Goal: Check status

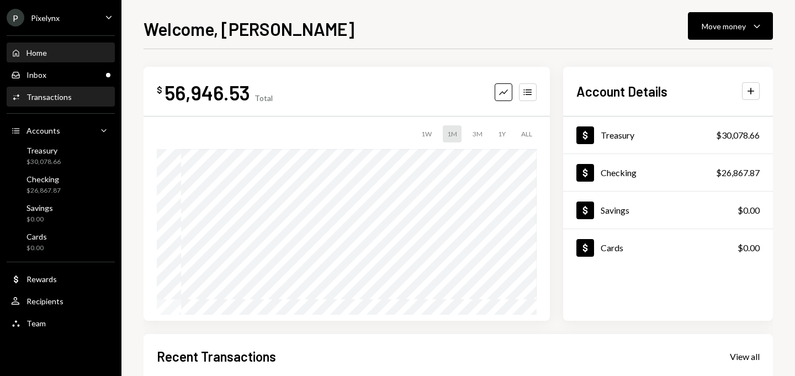
click at [59, 89] on div "Activities Transactions" at bounding box center [60, 97] width 99 height 19
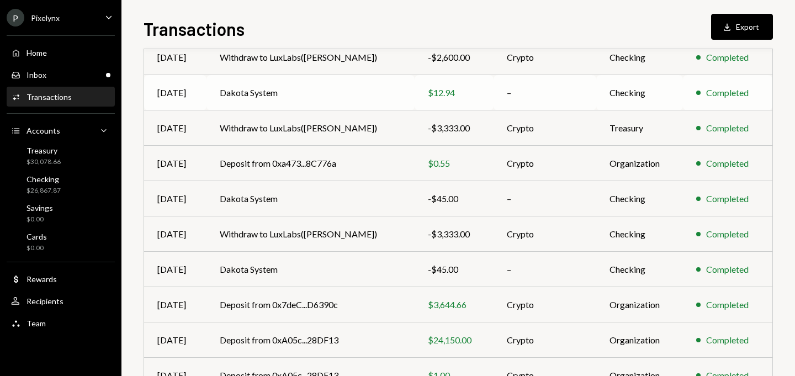
scroll to position [200, 0]
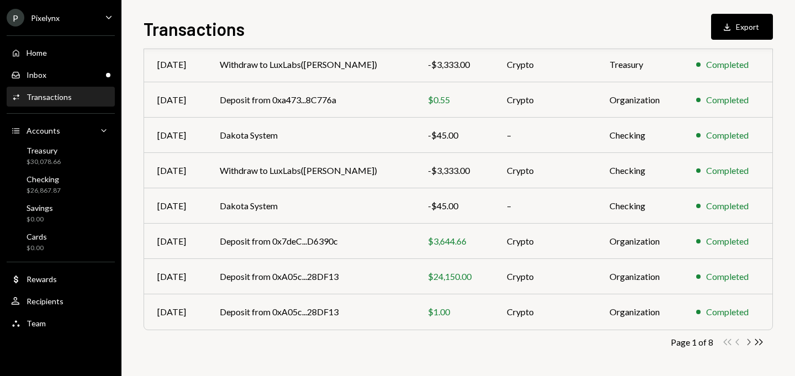
click at [749, 342] on icon "Chevron Right" at bounding box center [748, 342] width 10 height 10
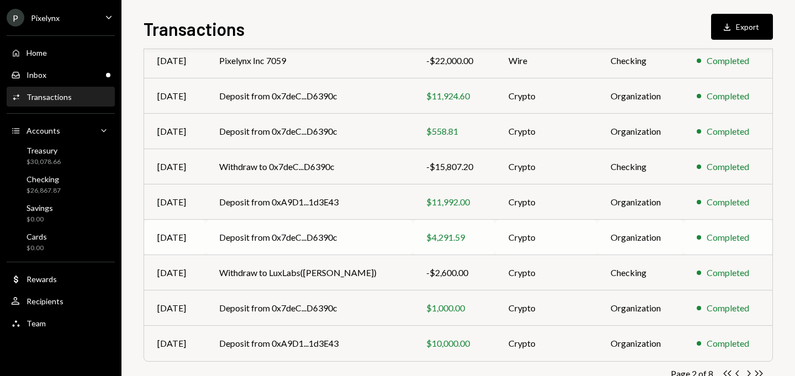
scroll to position [166, 0]
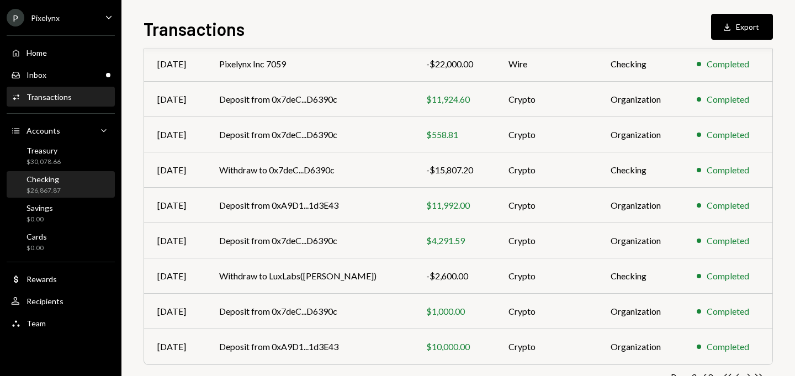
click at [51, 188] on div "$26,867.87" at bounding box center [43, 190] width 34 height 9
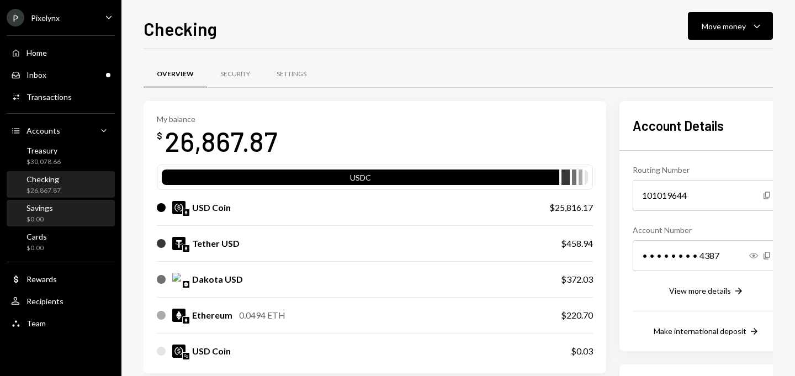
click at [47, 215] on div "$0.00" at bounding box center [39, 219] width 26 height 9
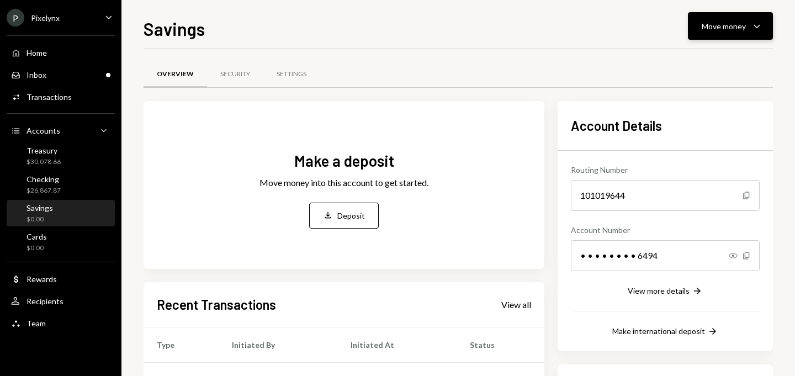
click at [723, 16] on button "Move money Caret Down" at bounding box center [730, 26] width 85 height 28
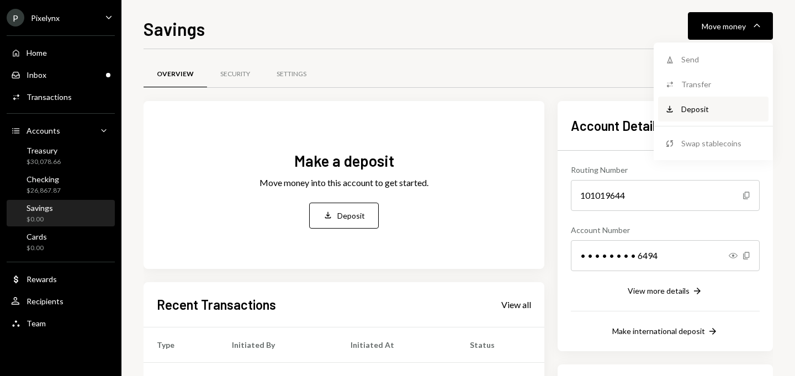
click at [692, 109] on div "Deposit" at bounding box center [721, 109] width 81 height 12
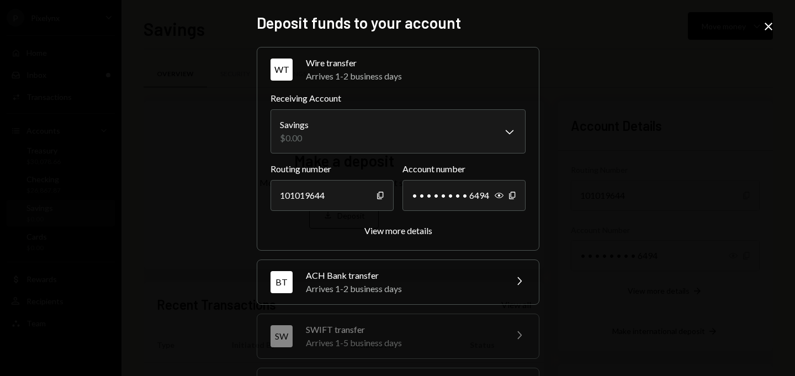
scroll to position [162, 0]
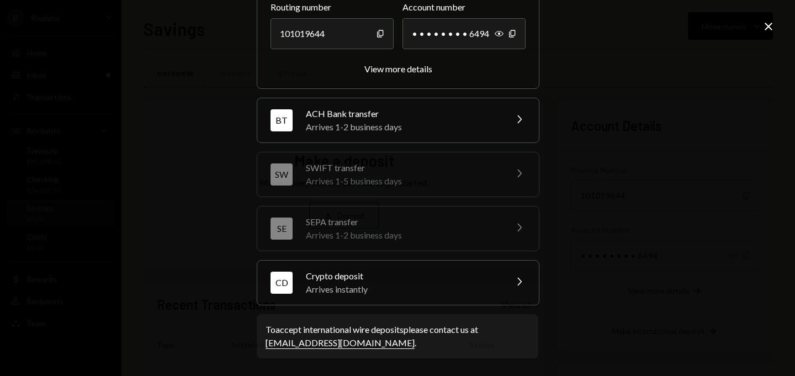
click at [476, 298] on div "CD Crypto deposit Arrives instantly Chevron Right" at bounding box center [398, 283] width 282 height 44
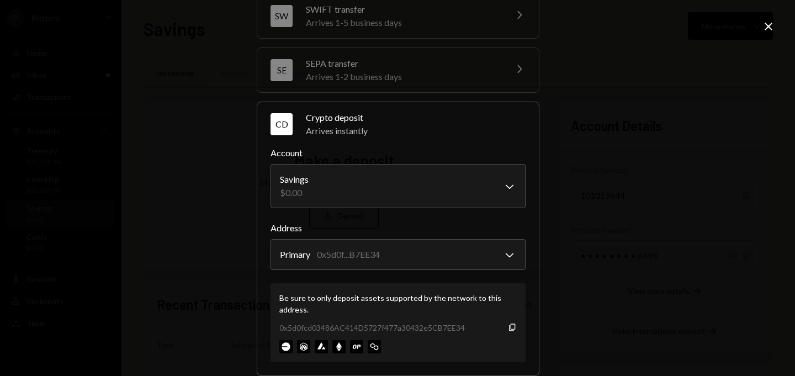
click at [772, 18] on div "**********" at bounding box center [397, 188] width 795 height 376
click at [772, 24] on icon "Close" at bounding box center [768, 26] width 13 height 13
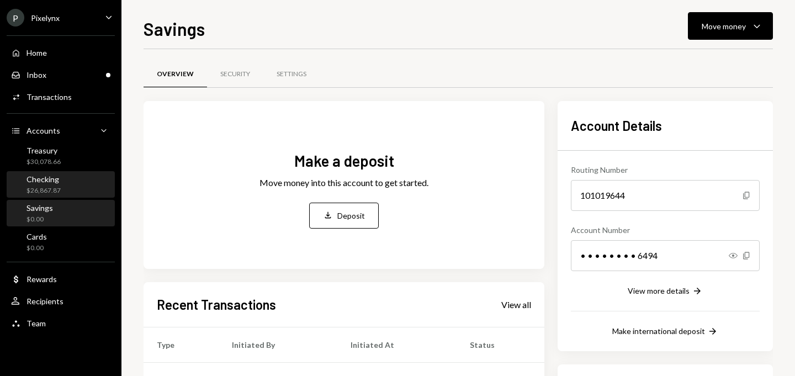
click at [80, 195] on div "Checking $26,867.87" at bounding box center [60, 184] width 99 height 25
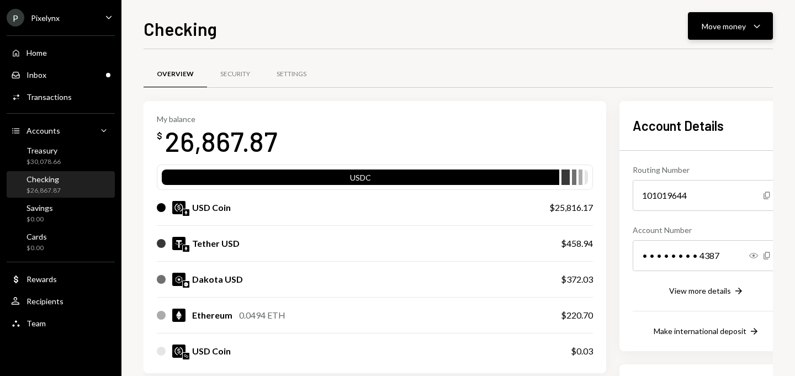
click at [723, 24] on div "Move money" at bounding box center [724, 26] width 44 height 12
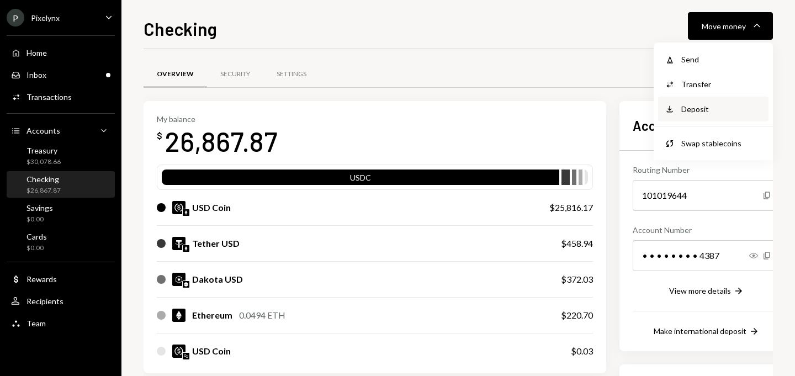
click at [693, 102] on div "Deposit Deposit" at bounding box center [713, 109] width 110 height 25
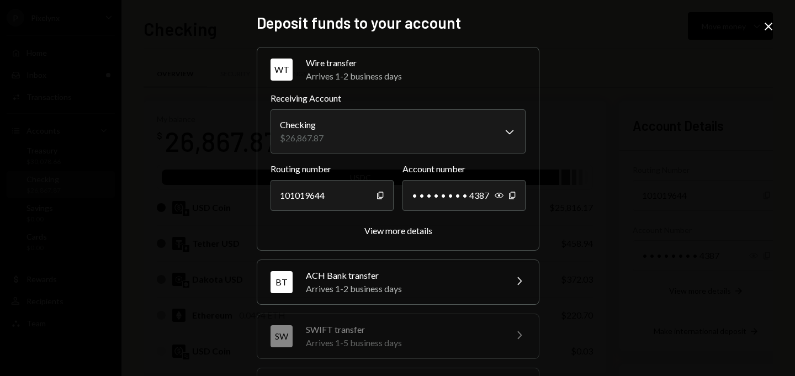
scroll to position [162, 0]
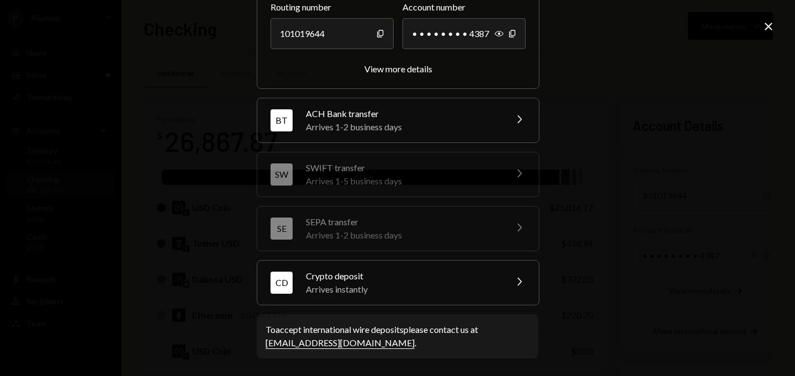
click at [449, 286] on div "Arrives instantly" at bounding box center [402, 289] width 193 height 13
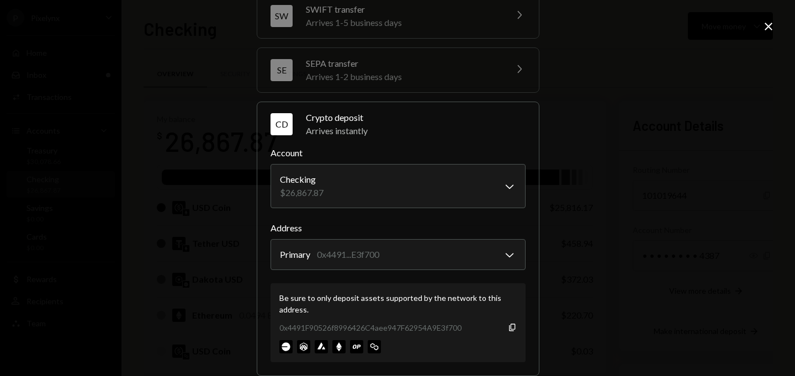
click at [766, 22] on icon "Close" at bounding box center [768, 26] width 13 height 13
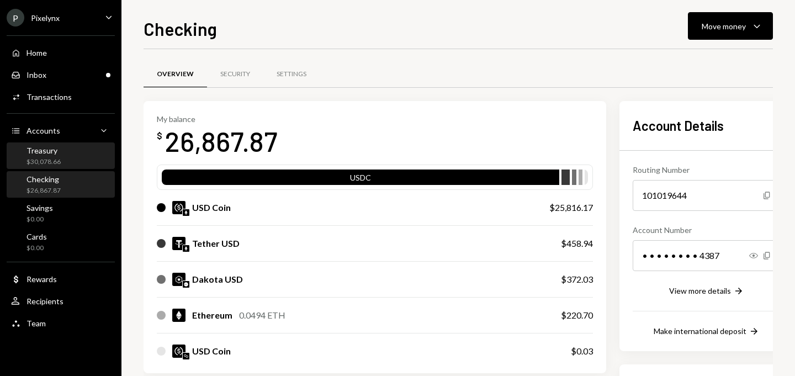
click at [60, 157] on div "Treasury $30,078.66" at bounding box center [43, 156] width 34 height 21
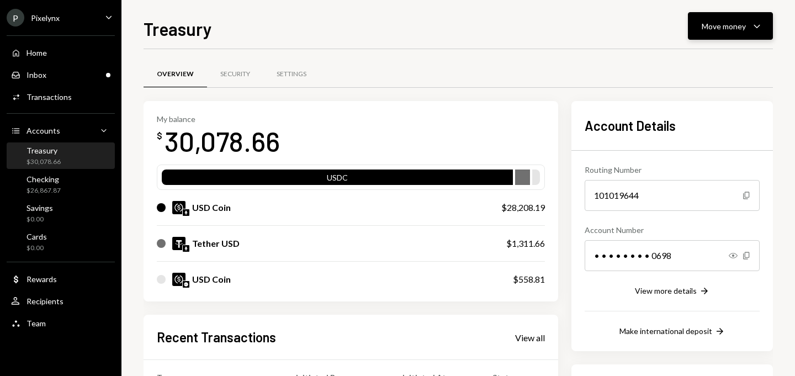
click at [758, 33] on button "Move money Caret Down" at bounding box center [730, 26] width 85 height 28
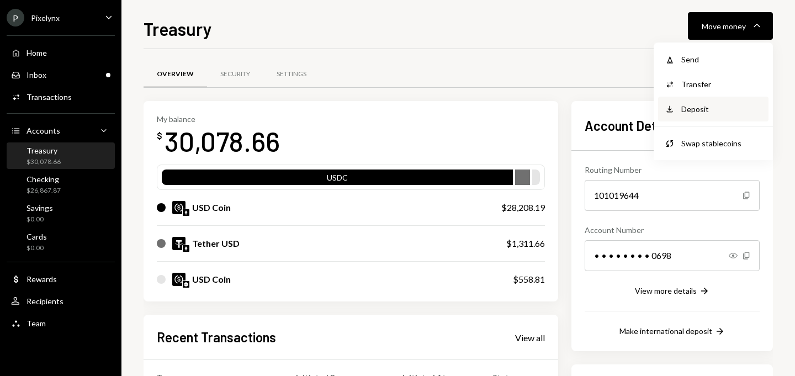
click at [714, 116] on div "Deposit Deposit" at bounding box center [713, 109] width 110 height 25
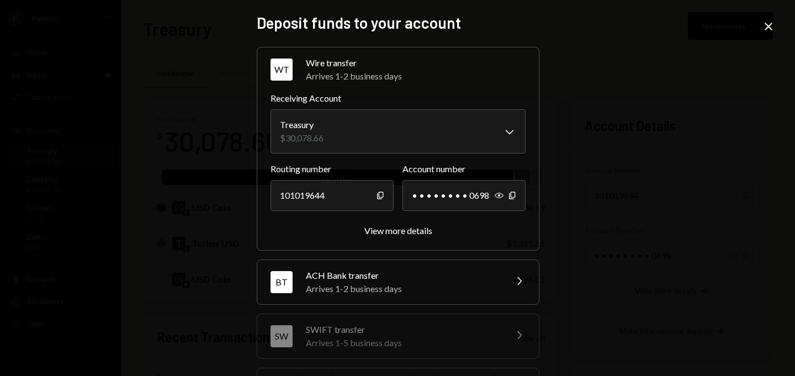
scroll to position [162, 0]
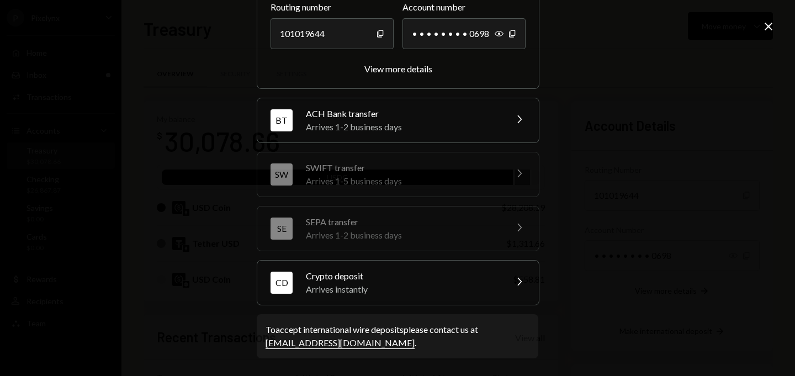
click at [472, 272] on div "Crypto deposit" at bounding box center [402, 275] width 193 height 13
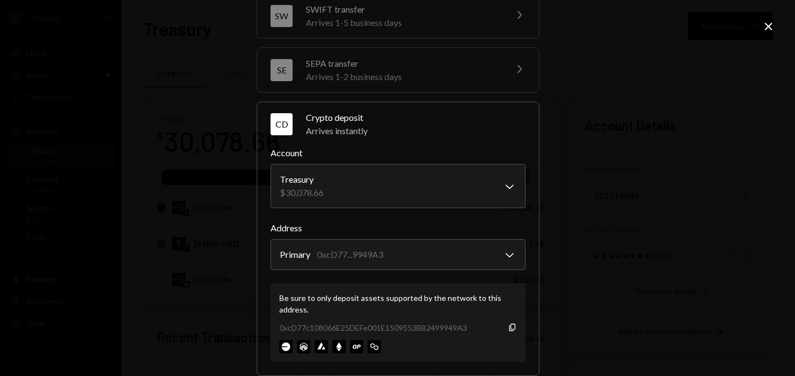
scroll to position [0, 0]
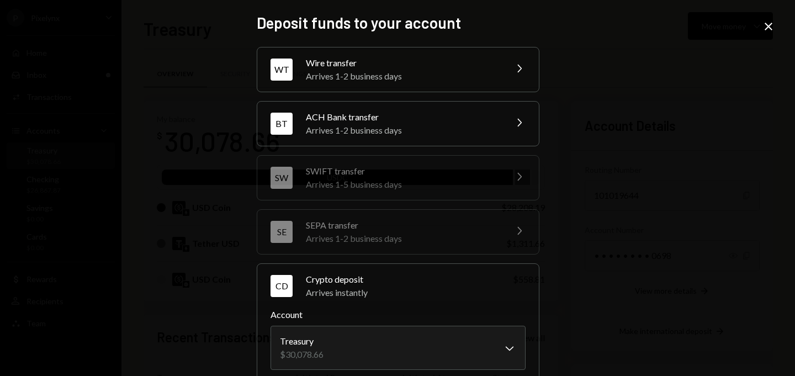
click at [772, 23] on icon at bounding box center [768, 27] width 8 height 8
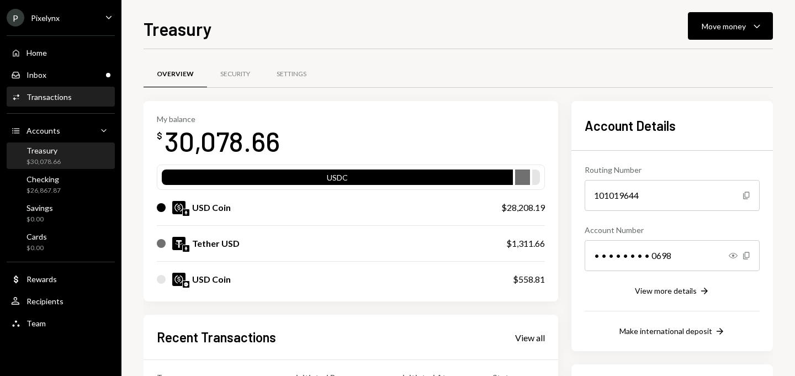
click at [63, 97] on div "Transactions" at bounding box center [48, 96] width 45 height 9
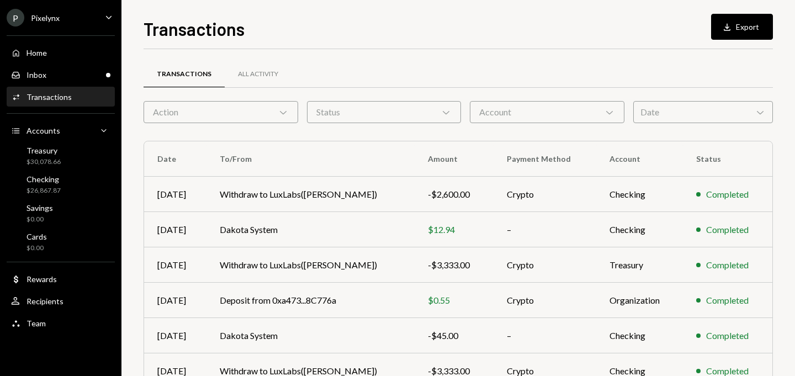
click at [225, 121] on div "Action Chevron Down" at bounding box center [221, 112] width 155 height 22
click at [719, 109] on div "Date Chevron Down" at bounding box center [703, 112] width 140 height 22
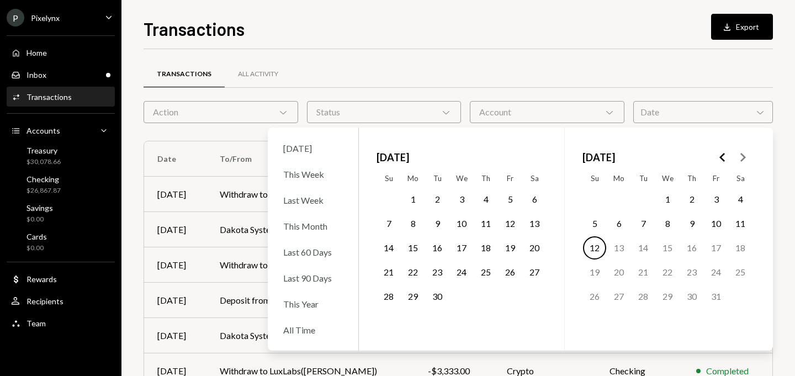
click at [409, 222] on button "8" at bounding box center [412, 223] width 23 height 23
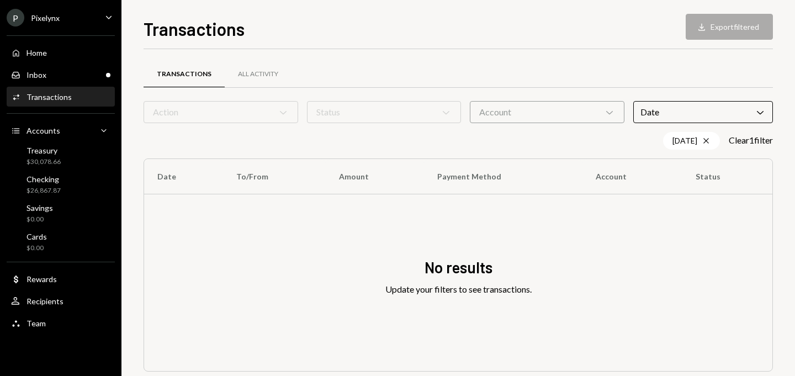
click at [482, 60] on div "Transactions All Activity" at bounding box center [458, 74] width 629 height 28
click at [667, 122] on div "Date Chevron Down" at bounding box center [703, 112] width 140 height 22
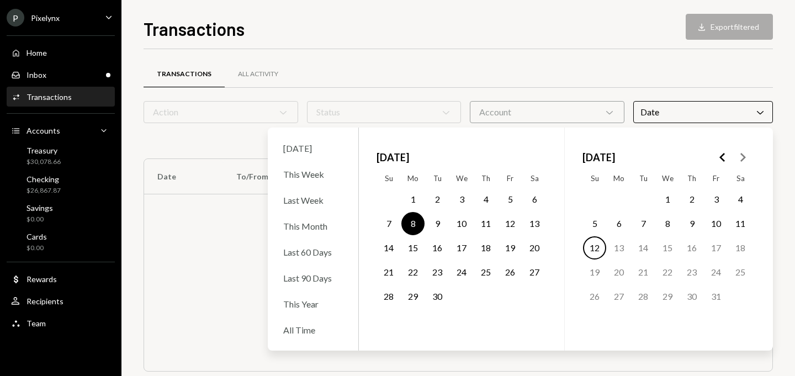
click at [718, 155] on icon "Go to the Previous Month" at bounding box center [722, 157] width 13 height 13
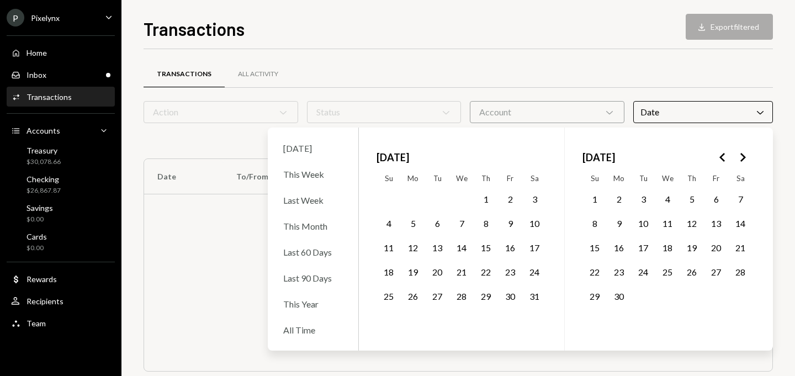
click at [737, 155] on icon "Go to the Next Month" at bounding box center [742, 157] width 13 height 13
click at [713, 225] on button "8" at bounding box center [715, 223] width 23 height 23
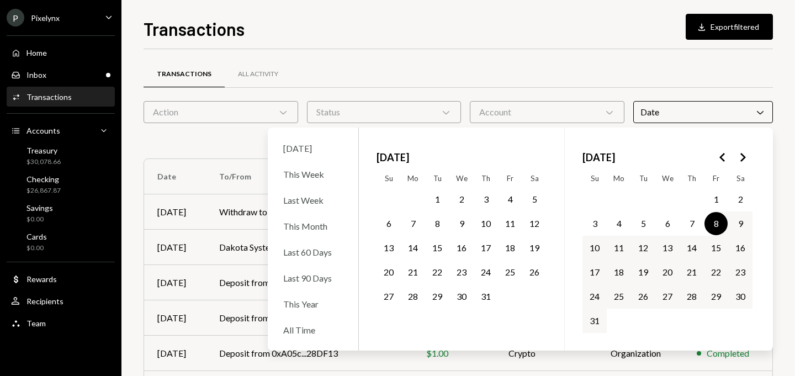
click at [766, 103] on div "Date Chevron Down" at bounding box center [703, 112] width 140 height 22
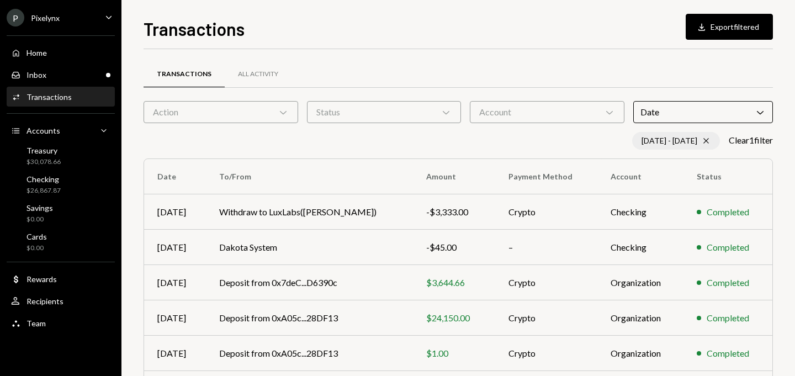
click at [704, 142] on icon "Cross" at bounding box center [706, 140] width 9 height 9
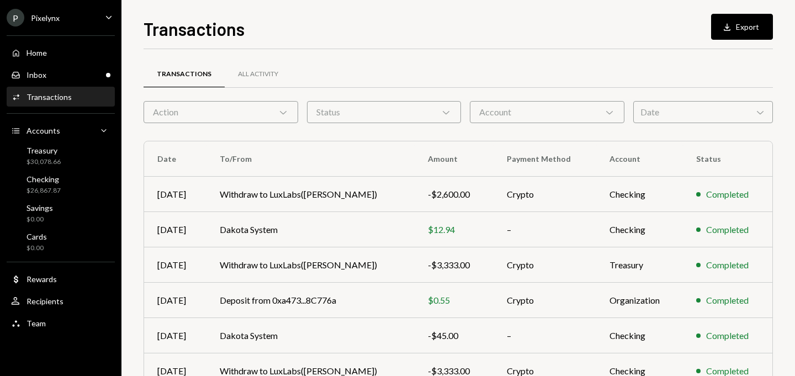
click at [722, 114] on div "Date Chevron Down" at bounding box center [703, 112] width 140 height 22
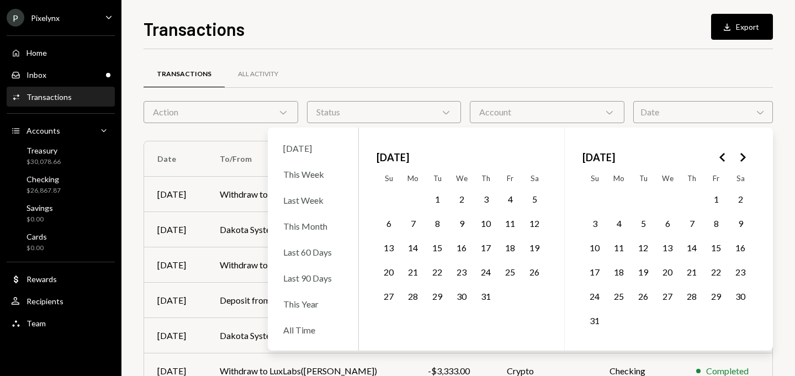
click at [714, 224] on button "8" at bounding box center [715, 223] width 23 height 23
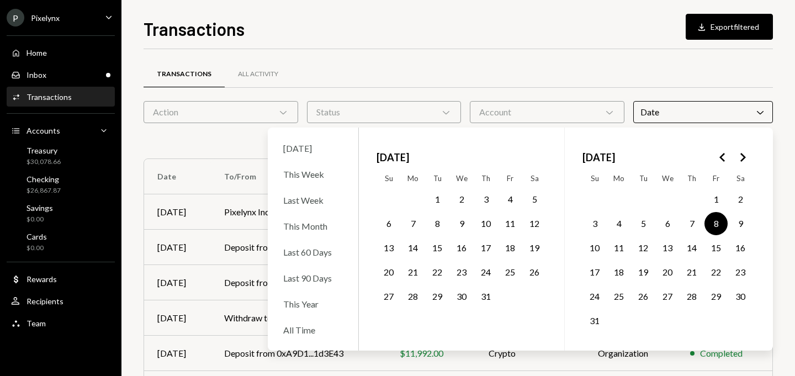
click at [779, 129] on div "Transactions Download Export filtered Transactions All Activity Action Chevron …" at bounding box center [457, 188] width 673 height 376
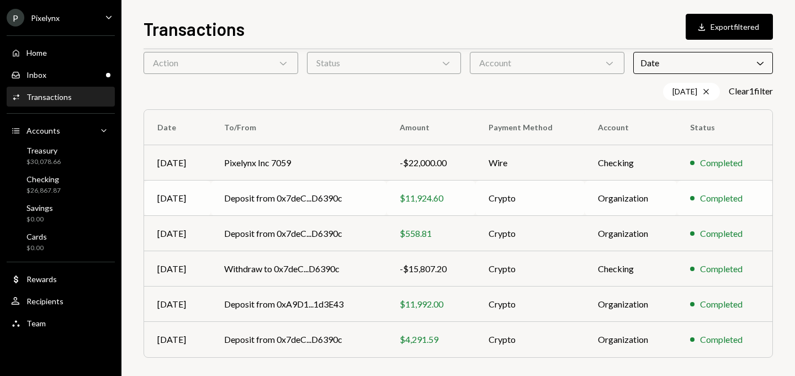
scroll to position [53, 0]
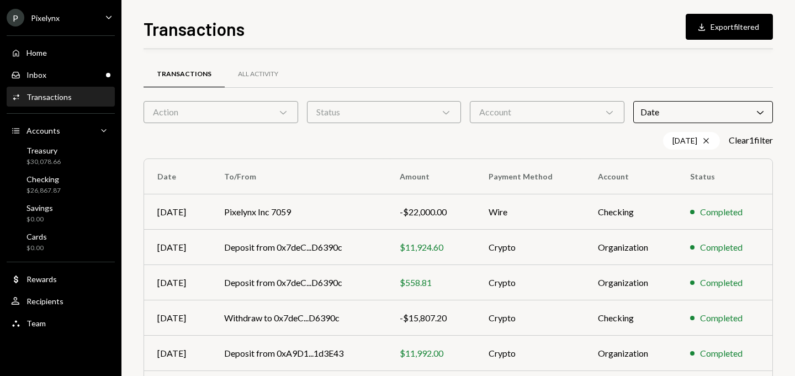
scroll to position [53, 0]
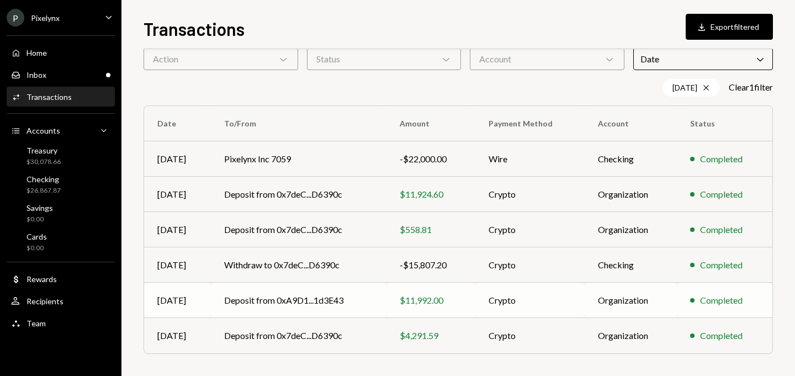
click at [293, 300] on td "Deposit from 0xA9D1...1d3E43" at bounding box center [299, 300] width 176 height 35
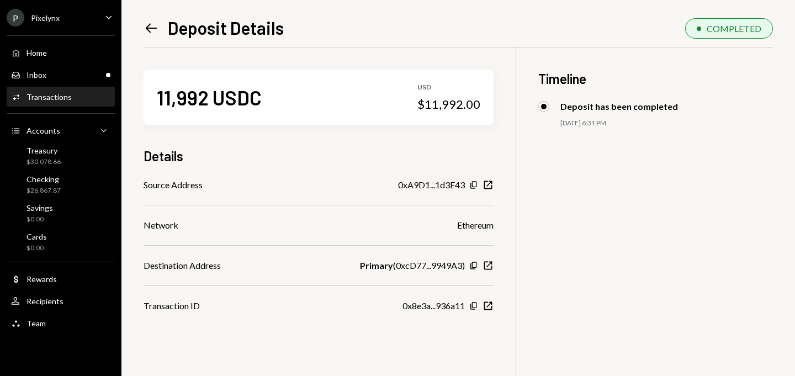
click at [151, 29] on icon "Left Arrow" at bounding box center [151, 27] width 15 height 15
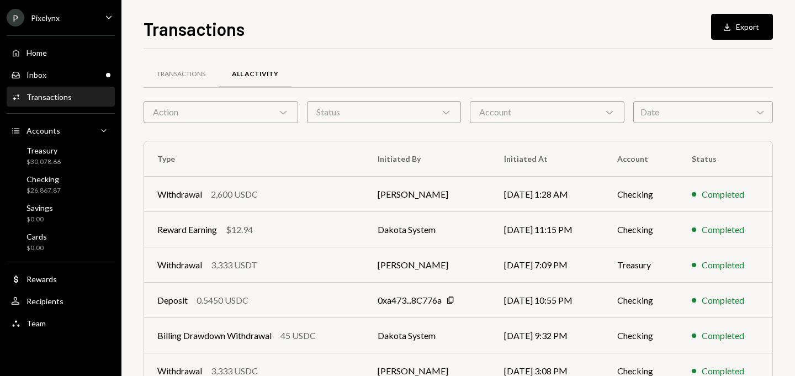
click at [687, 103] on div "Date Chevron Down" at bounding box center [703, 112] width 140 height 22
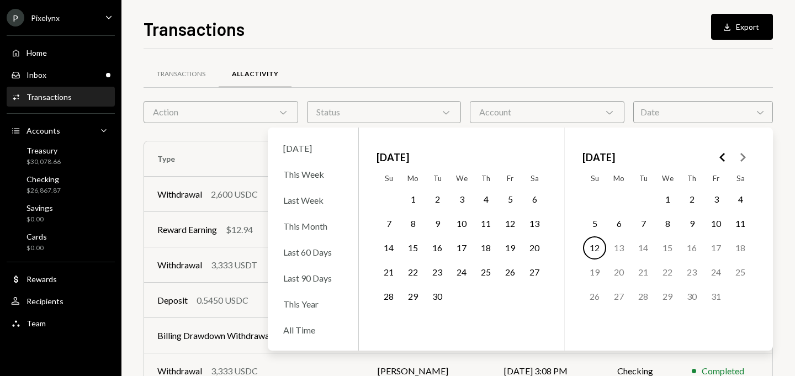
click at [729, 155] on button "Go to the Previous Month" at bounding box center [723, 157] width 20 height 20
click at [716, 220] on button "8" at bounding box center [715, 223] width 23 height 23
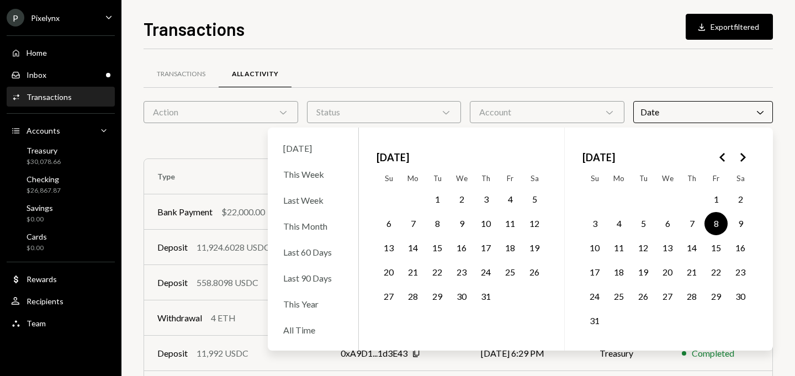
click at [789, 140] on div "Transactions Download Export filtered Transactions All Activity Action Chevron …" at bounding box center [457, 188] width 673 height 376
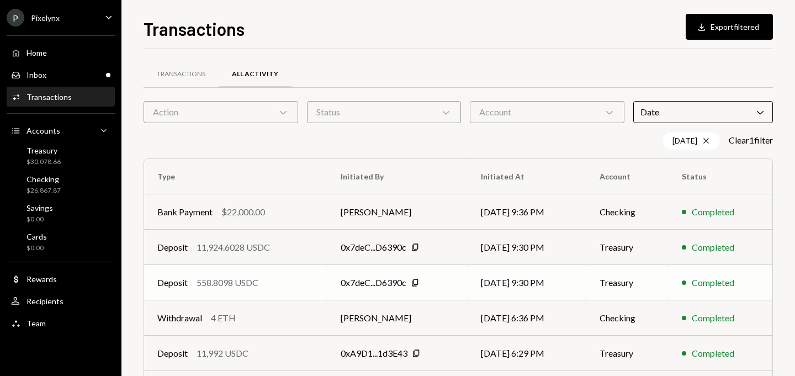
scroll to position [53, 0]
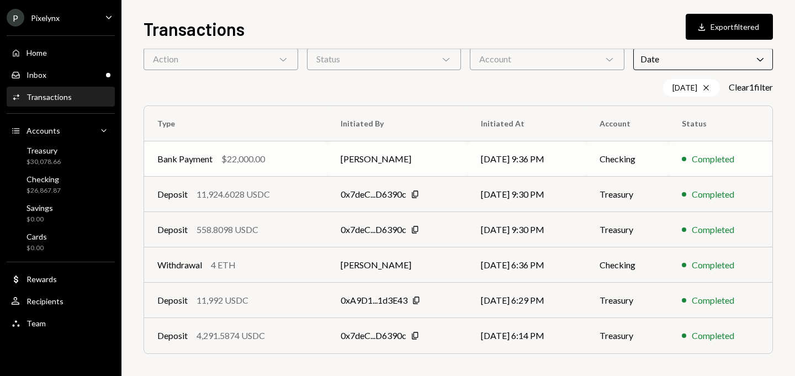
click at [504, 156] on td "08/08/25 9:36 PM" at bounding box center [527, 158] width 119 height 35
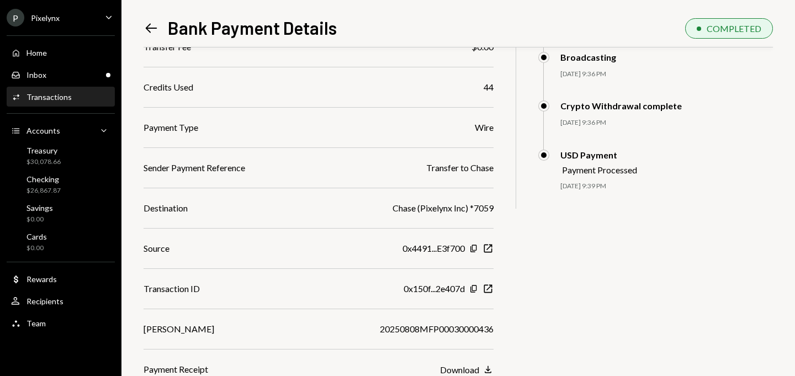
scroll to position [144, 0]
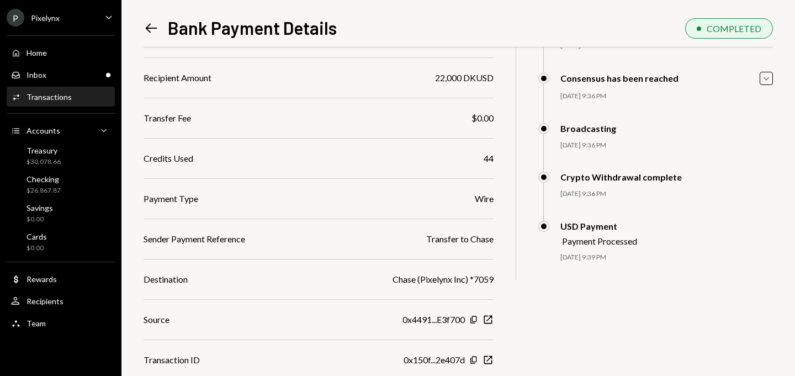
drag, startPoint x: 622, startPoint y: 196, endPoint x: 562, endPoint y: 172, distance: 63.9
click at [562, 172] on div "Crypto Withdrawal complete 08/08/25 9:36 PM Shivani Phull Approved Shivani Phul…" at bounding box center [655, 196] width 235 height 49
copy div "Crypto Withdrawal complete 08/08/25 9:36 PM"
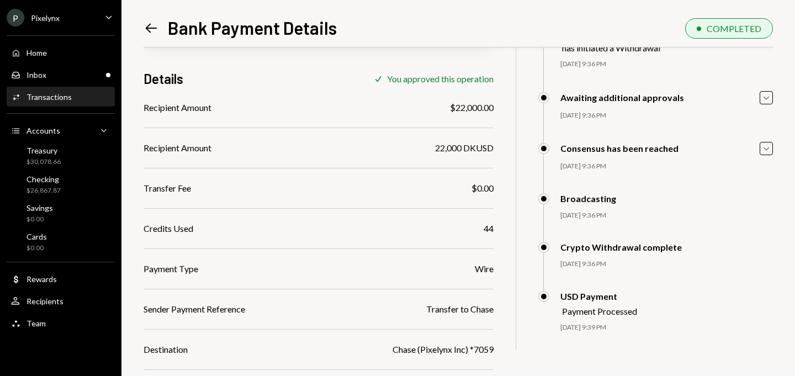
scroll to position [0, 0]
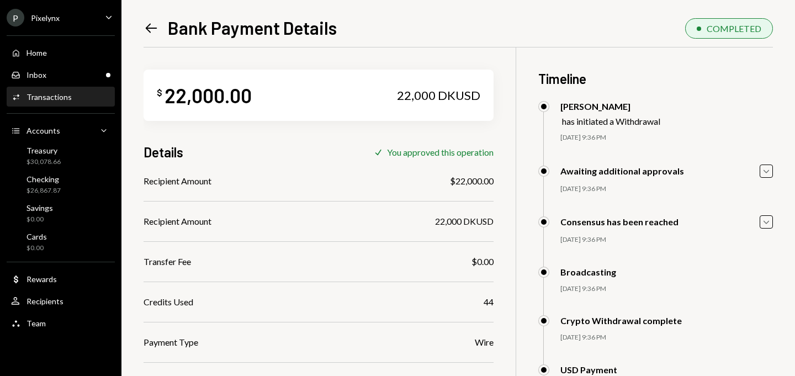
click at [152, 29] on icon "Left Arrow" at bounding box center [151, 27] width 15 height 15
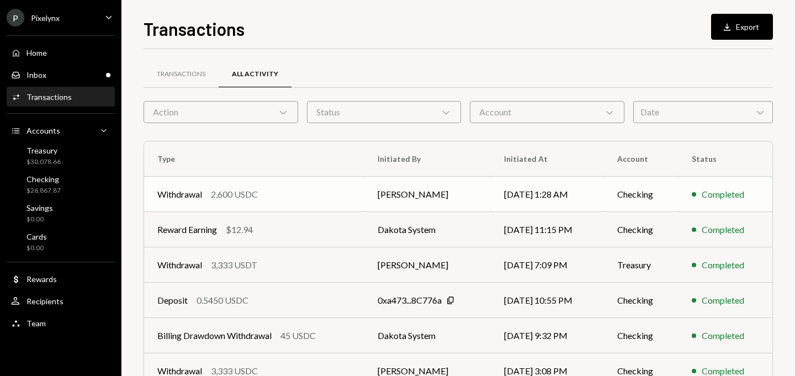
scroll to position [106, 0]
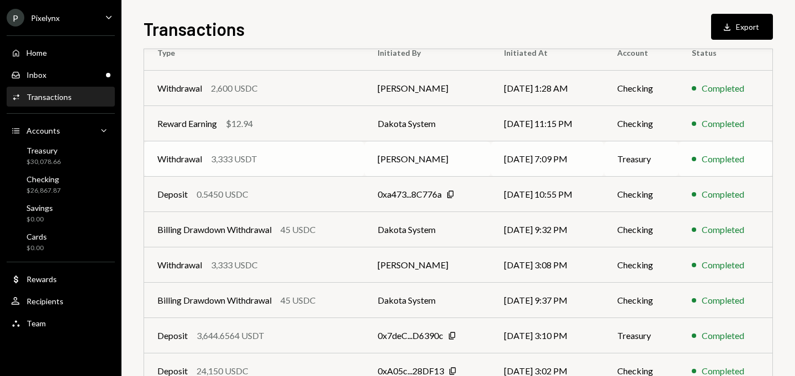
click at [544, 165] on td "[DATE] 7:09 PM" at bounding box center [547, 158] width 113 height 35
